Goal: Task Accomplishment & Management: Complete application form

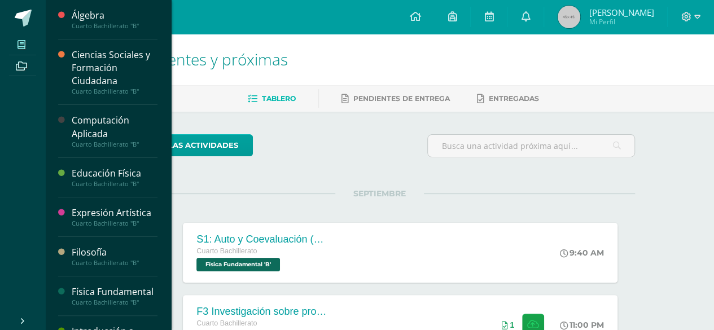
click at [27, 41] on span at bounding box center [21, 44] width 25 height 15
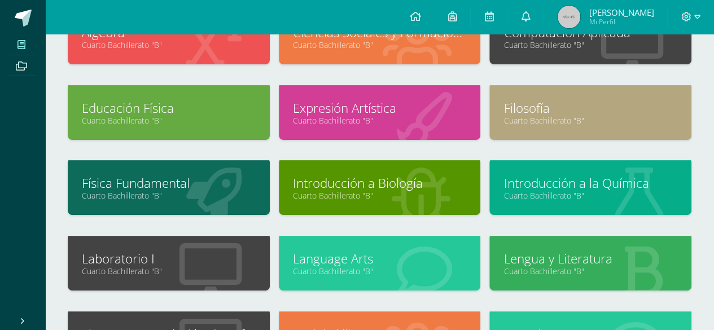
scroll to position [102, 0]
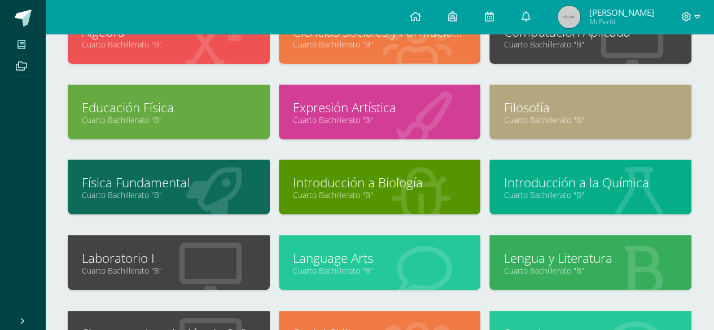
click at [165, 196] on link "Cuarto Bachillerato "B"" at bounding box center [169, 195] width 174 height 11
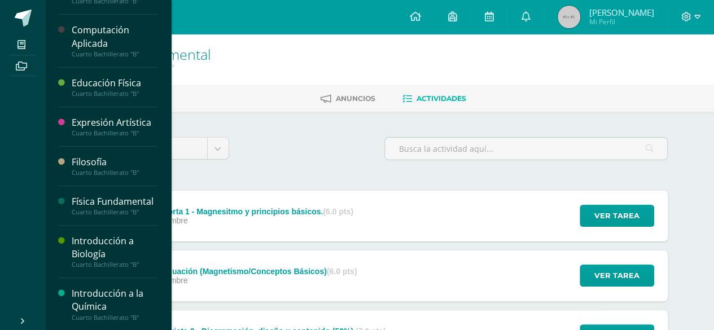
scroll to position [92, 0]
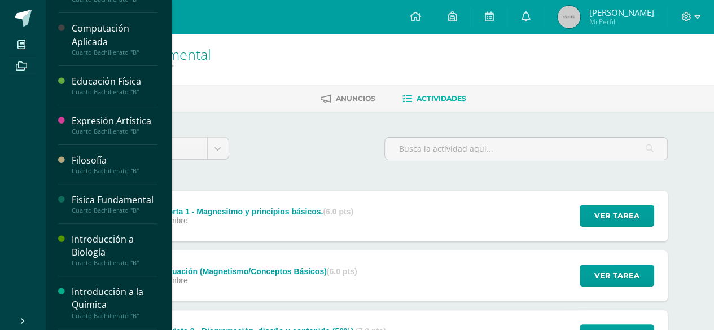
click at [86, 207] on div "Física Fundamental" at bounding box center [115, 200] width 86 height 13
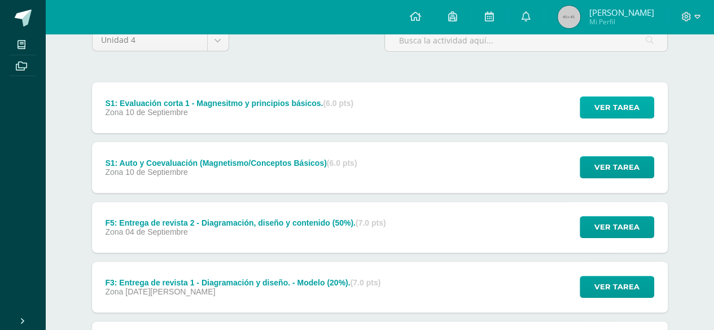
scroll to position [111, 0]
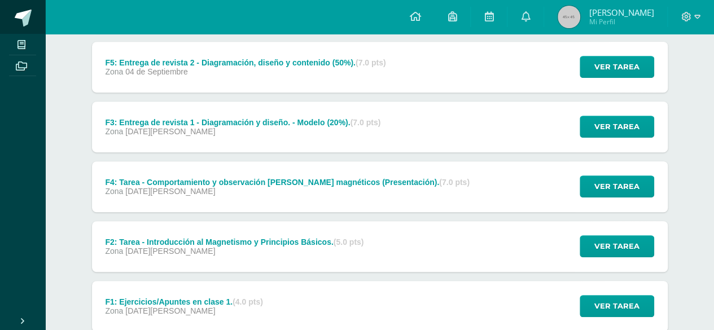
click at [21, 16] on span at bounding box center [23, 18] width 17 height 17
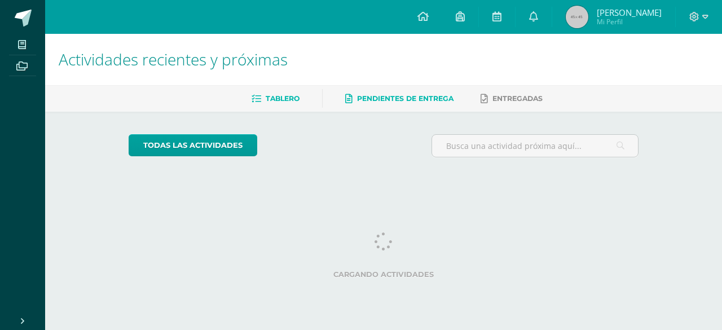
click at [353, 106] on link "Pendientes de entrega" at bounding box center [399, 99] width 108 height 18
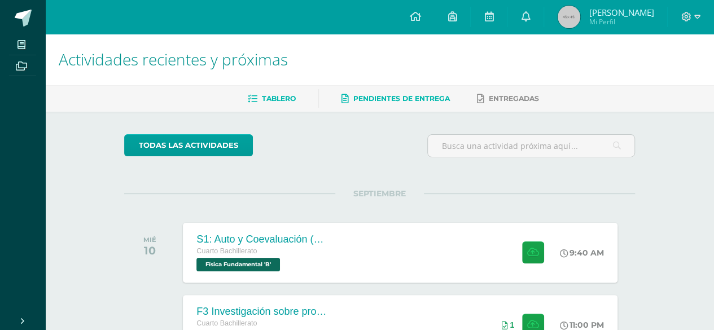
click at [366, 106] on link "Pendientes de entrega" at bounding box center [395, 99] width 108 height 18
click at [236, 256] on div "Cuarto Bachillerato" at bounding box center [263, 251] width 137 height 12
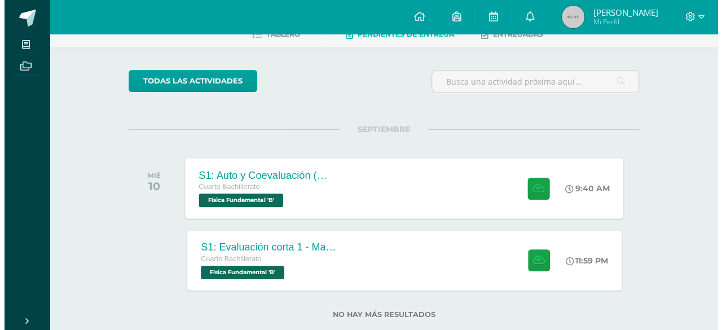
scroll to position [65, 0]
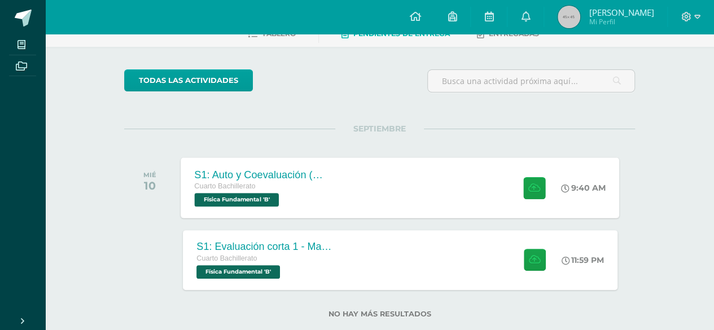
click at [232, 191] on div "Cuarto Bachillerato" at bounding box center [263, 187] width 137 height 12
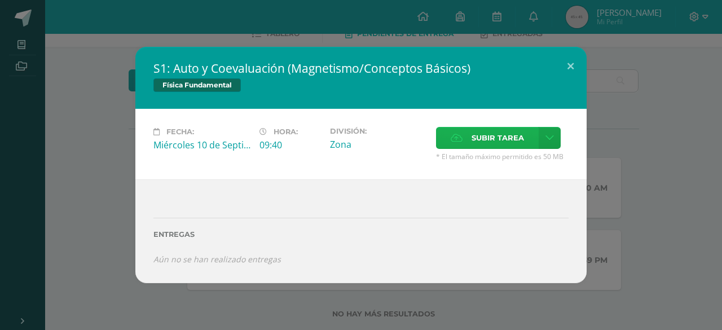
click at [503, 147] on span "Subir tarea" at bounding box center [498, 138] width 52 height 21
click at [0, 0] on input "Subir tarea" at bounding box center [0, 0] width 0 height 0
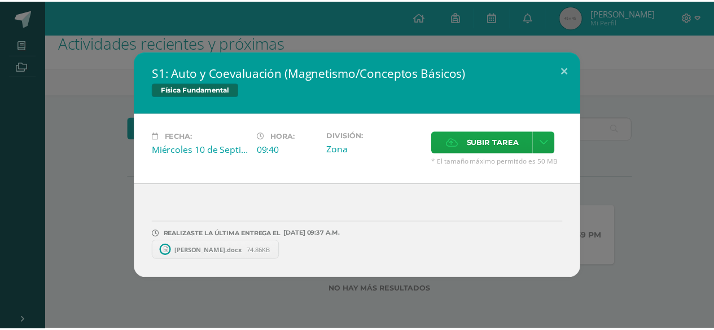
scroll to position [16, 0]
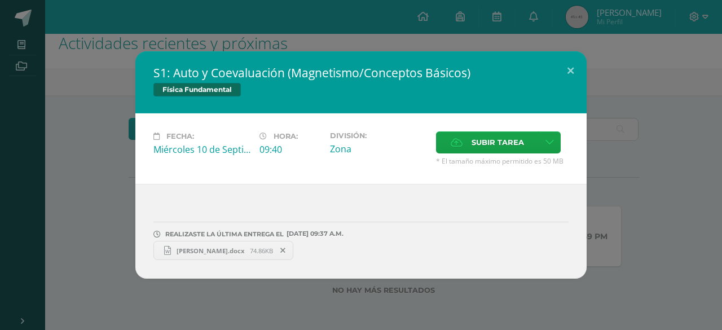
click at [221, 244] on link "Johanna Herrera.docx 74.86KB" at bounding box center [223, 250] width 140 height 19
click at [283, 247] on icon at bounding box center [282, 251] width 5 height 8
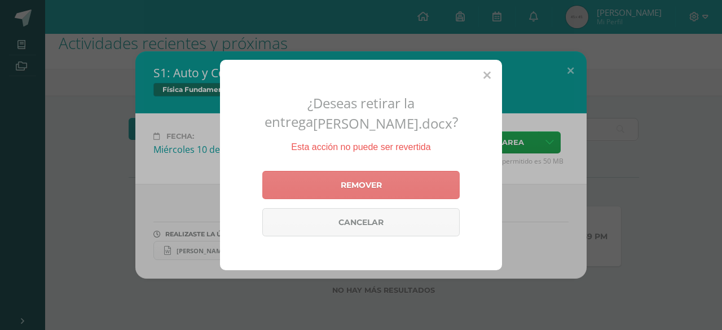
click at [408, 178] on link "Remover" at bounding box center [360, 185] width 197 height 28
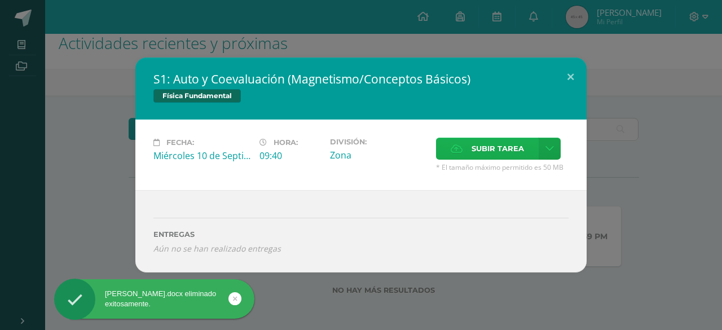
click at [511, 144] on span "Subir tarea" at bounding box center [498, 148] width 52 height 21
click at [0, 0] on input "Subir tarea" at bounding box center [0, 0] width 0 height 0
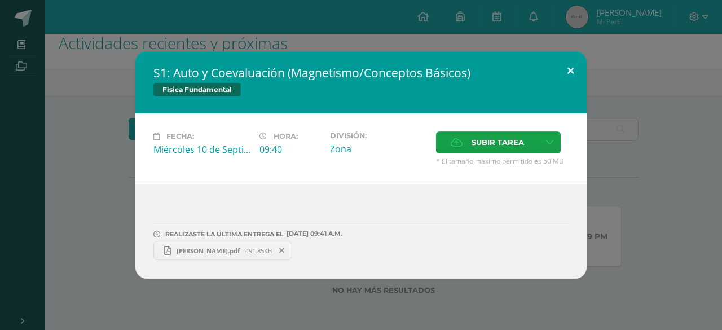
click at [575, 68] on button at bounding box center [571, 70] width 32 height 38
